Goal: Navigation & Orientation: Go to known website

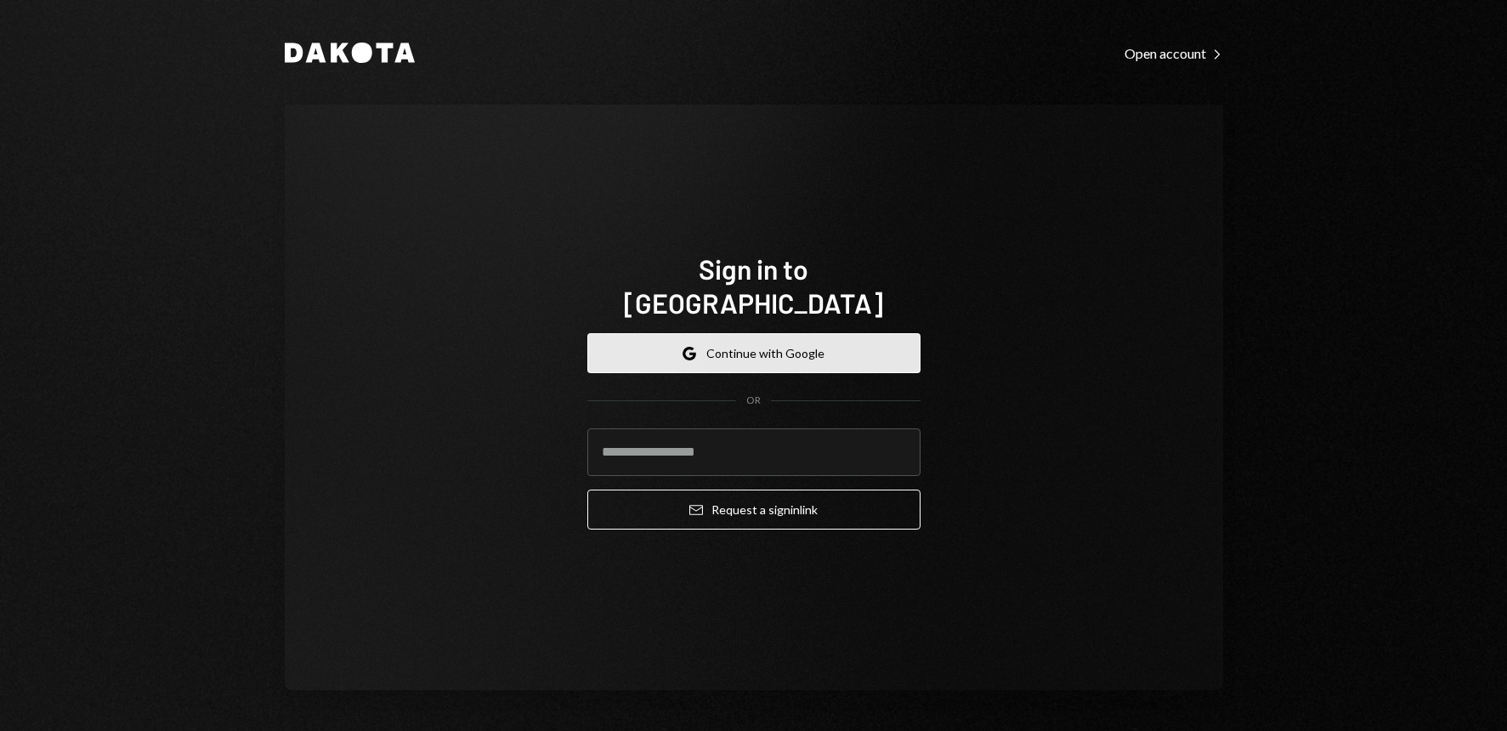
click at [788, 336] on button "Google Continue with Google" at bounding box center [754, 353] width 333 height 40
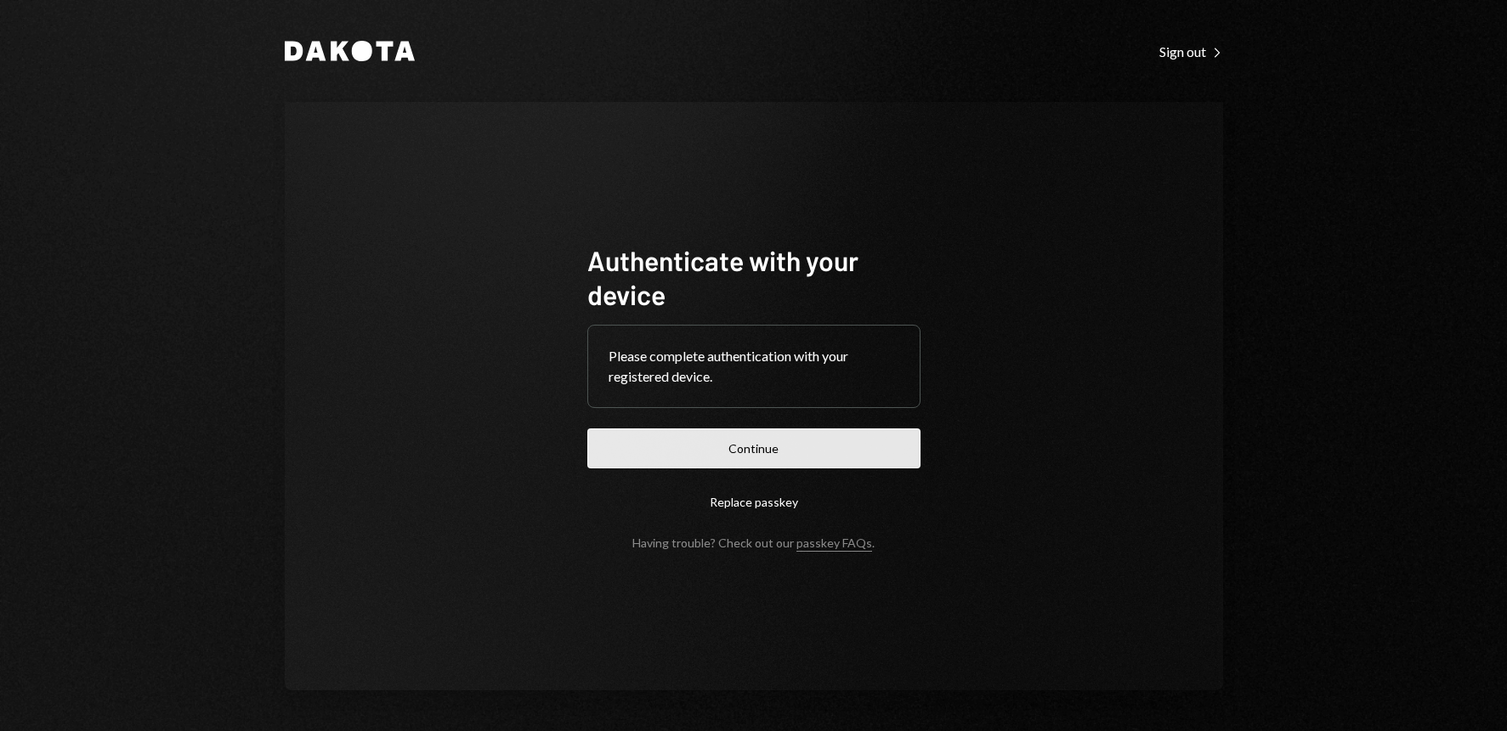
click at [796, 442] on button "Continue" at bounding box center [754, 449] width 333 height 40
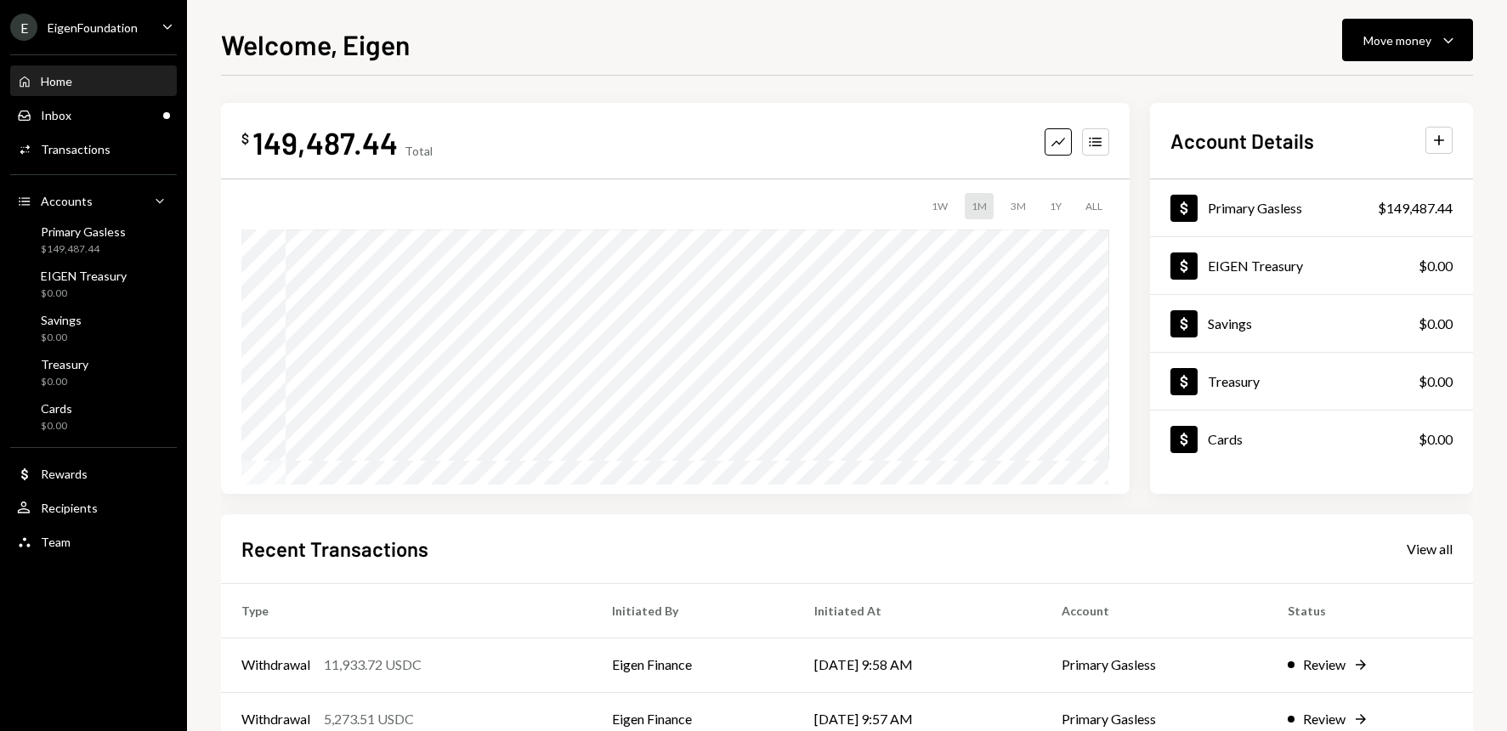
drag, startPoint x: 977, startPoint y: 77, endPoint x: 943, endPoint y: 67, distance: 35.5
click at [943, 67] on div "Welcome, Eigen Move money Caret Down $ 149,487.44 Total Graph Accounts 1W 1M 3M…" at bounding box center [847, 377] width 1252 height 707
